Goal: Find specific page/section: Find specific page/section

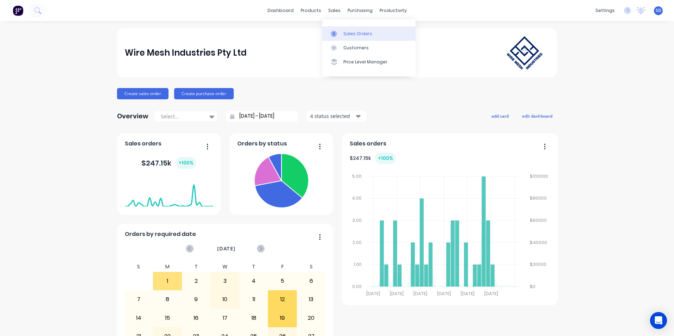
click at [338, 34] on div at bounding box center [336, 34] width 11 height 6
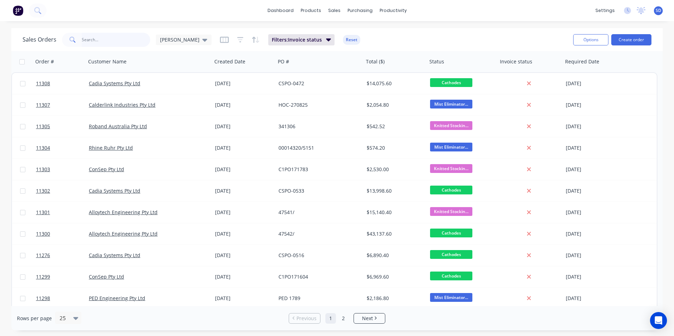
click at [105, 44] on input "text" at bounding box center [116, 40] width 69 height 14
type input "cadia"
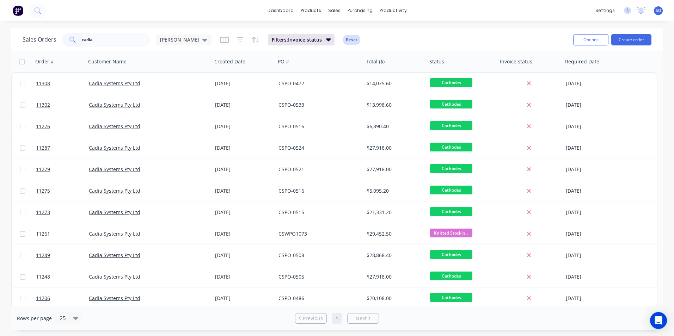
click at [343, 35] on button "Reset" at bounding box center [351, 40] width 17 height 10
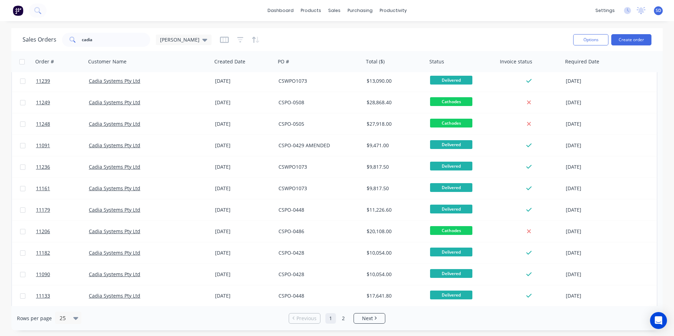
scroll to position [304, 0]
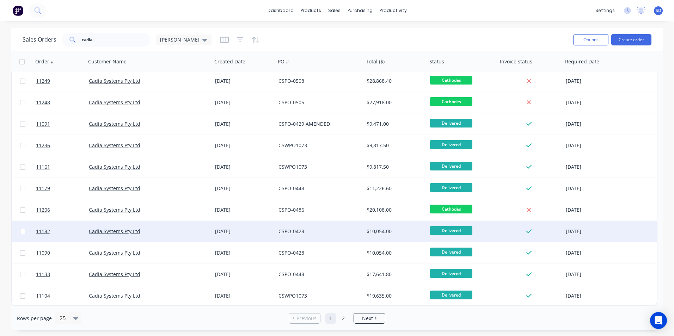
click at [184, 230] on div "Cadia Systems Pty Ltd" at bounding box center [146, 231] width 115 height 7
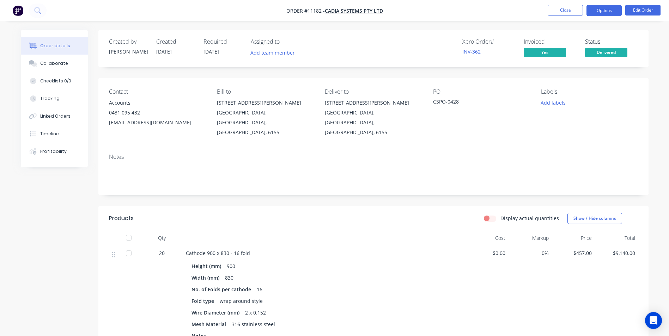
click at [613, 5] on button "Options" at bounding box center [603, 10] width 35 height 11
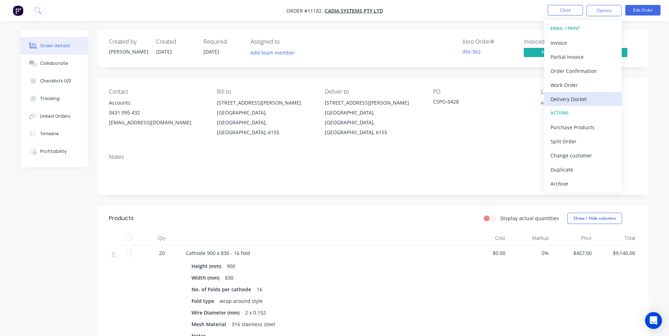
click at [578, 98] on div "Delivery Docket" at bounding box center [582, 99] width 65 height 10
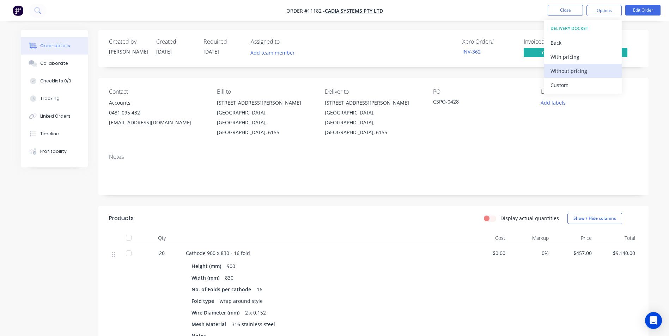
click at [564, 73] on div "Without pricing" at bounding box center [582, 71] width 65 height 10
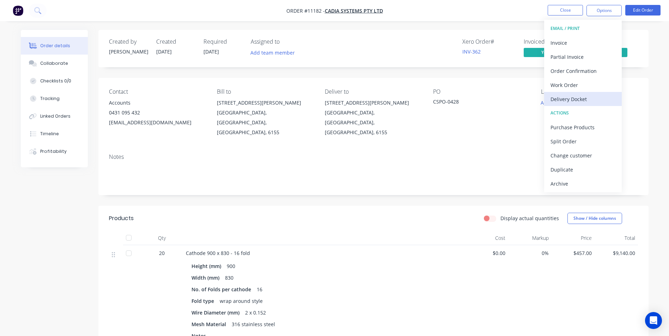
click at [565, 95] on div "Delivery Docket" at bounding box center [582, 99] width 65 height 10
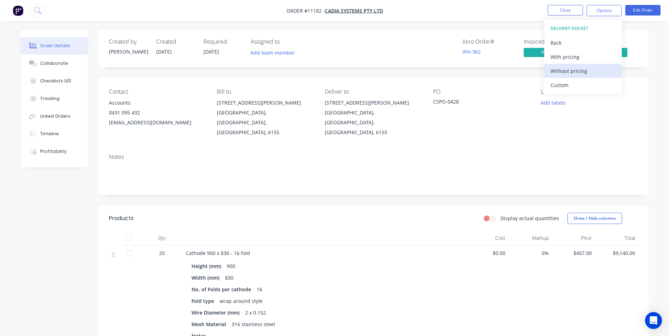
click at [572, 72] on div "Without pricing" at bounding box center [582, 71] width 65 height 10
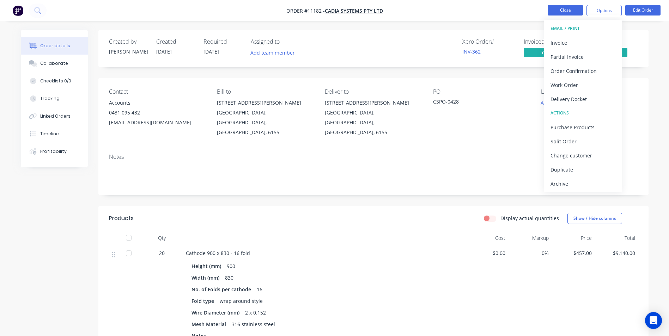
click at [557, 10] on button "Close" at bounding box center [565, 10] width 35 height 11
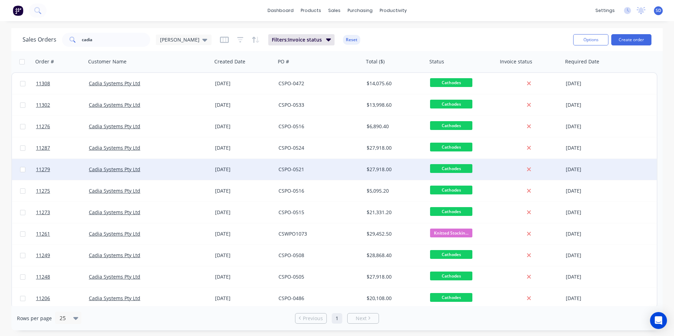
scroll to position [2, 0]
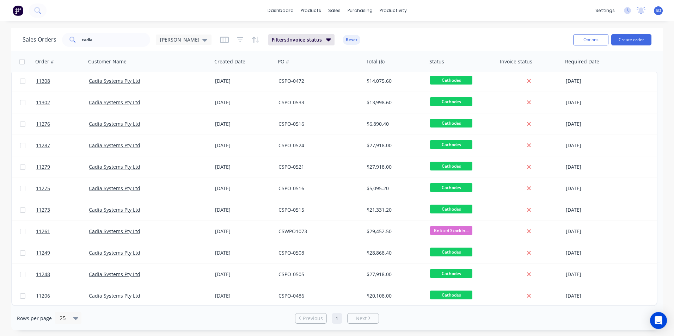
click at [343, 37] on button "Reset" at bounding box center [351, 40] width 17 height 10
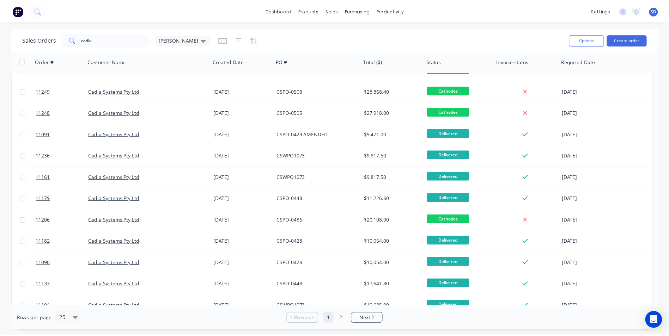
scroll to position [304, 0]
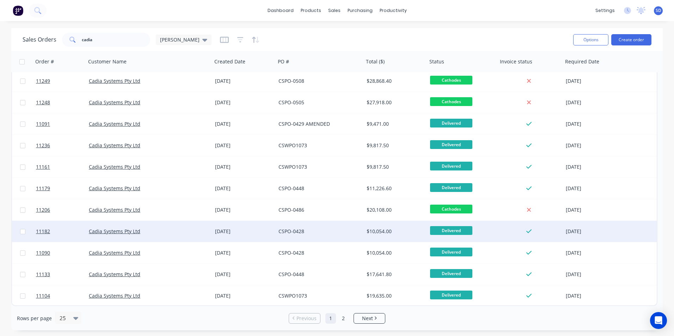
click at [356, 229] on div "CSPO-0428" at bounding box center [318, 231] width 78 height 7
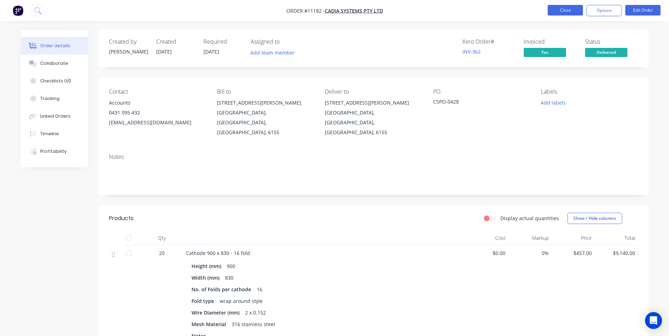
click at [554, 14] on button "Close" at bounding box center [565, 10] width 35 height 11
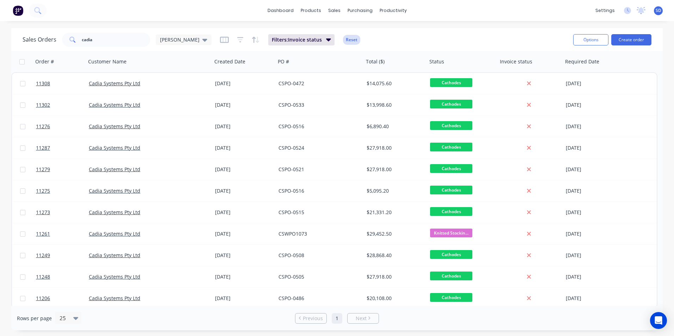
click at [343, 40] on button "Reset" at bounding box center [351, 40] width 17 height 10
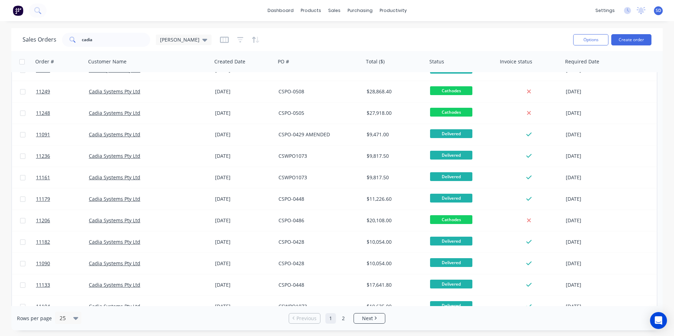
scroll to position [304, 0]
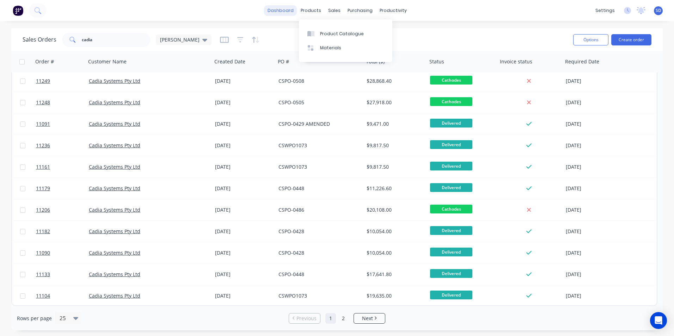
click at [282, 5] on link "dashboard" at bounding box center [280, 10] width 33 height 11
